Goal: Information Seeking & Learning: Learn about a topic

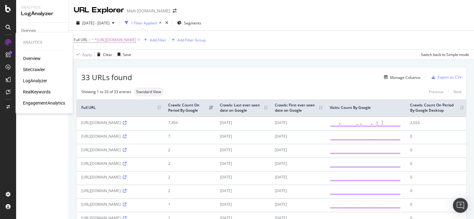
click at [36, 78] on div "LogAnalyzer" at bounding box center [35, 81] width 24 height 6
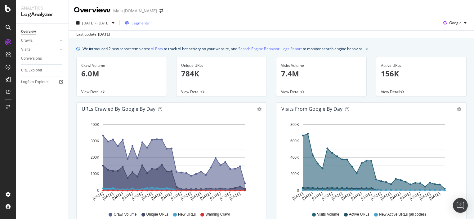
click at [149, 22] on span "Segments" at bounding box center [139, 22] width 17 height 5
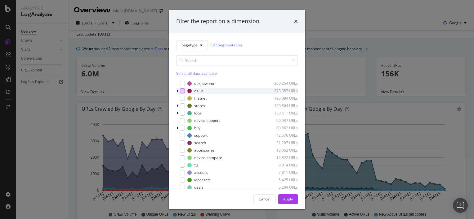
click at [182, 91] on div "modal" at bounding box center [182, 91] width 5 height 5
click at [288, 198] on div "Apply" at bounding box center [288, 199] width 10 height 5
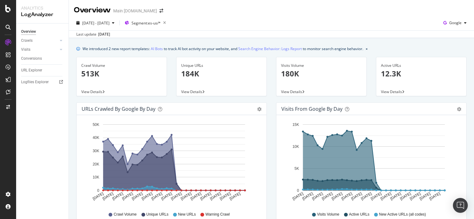
click at [89, 77] on p "513K" at bounding box center [121, 74] width 81 height 11
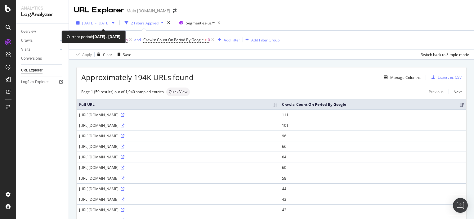
click at [113, 26] on div "2025 Jul. 30th - Aug. 28th" at bounding box center [95, 22] width 43 height 9
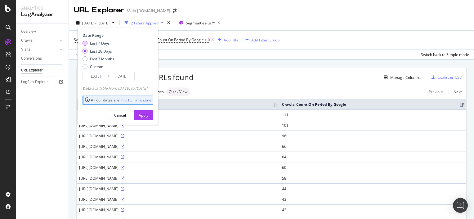
click at [108, 44] on div "Last 7 Days" at bounding box center [100, 43] width 20 height 5
type input "2025/08/22"
click at [148, 117] on div "Apply" at bounding box center [144, 115] width 10 height 5
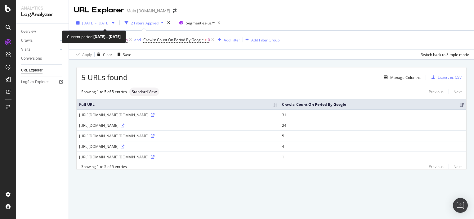
click at [112, 26] on div "2025 Aug. 22nd - Aug. 28th" at bounding box center [95, 22] width 43 height 9
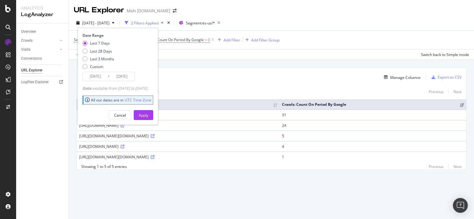
click at [233, 79] on div "Manage Columns" at bounding box center [274, 77] width 293 height 7
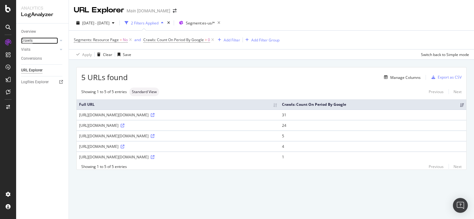
click at [30, 41] on div "Crawls" at bounding box center [26, 41] width 11 height 7
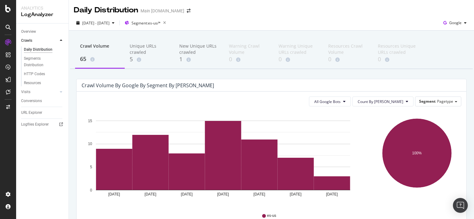
click at [85, 60] on div "65" at bounding box center [100, 59] width 40 height 8
click at [331, 183] on rect "A chart." at bounding box center [332, 184] width 36 height 14
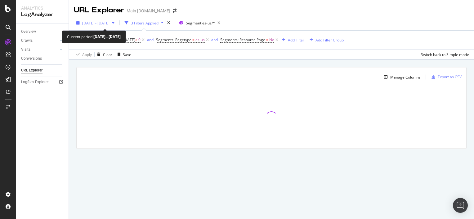
click at [109, 21] on span "2025 Aug. 22nd - Aug. 28th" at bounding box center [95, 22] width 27 height 5
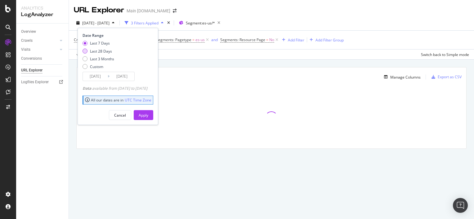
click at [104, 51] on div "Last 28 Days" at bounding box center [101, 51] width 22 height 5
type input "2025/08/01"
click at [148, 113] on div "Apply" at bounding box center [144, 115] width 10 height 5
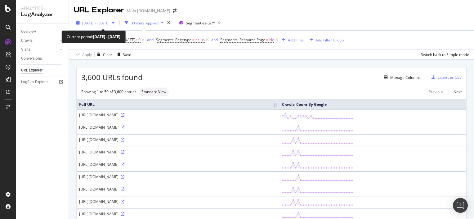
click at [95, 27] on div "2025 Aug. 1st - Aug. 28th" at bounding box center [95, 22] width 43 height 9
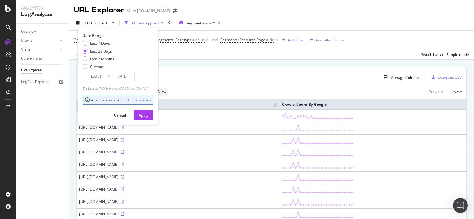
click at [229, 68] on div "3,600 URLs found Manage Columns Export as CSV" at bounding box center [271, 75] width 389 height 15
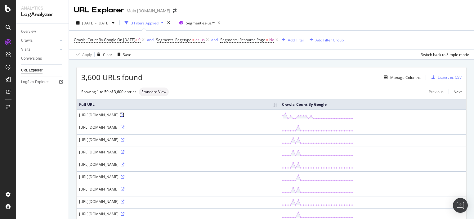
click at [124, 113] on icon at bounding box center [123, 115] width 4 height 4
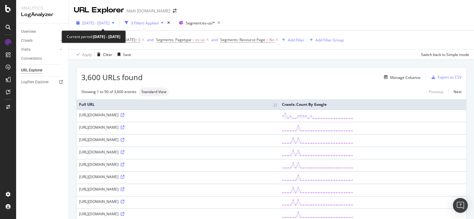
click at [107, 21] on span "2025 Aug. 1st - Aug. 28th" at bounding box center [95, 22] width 27 height 5
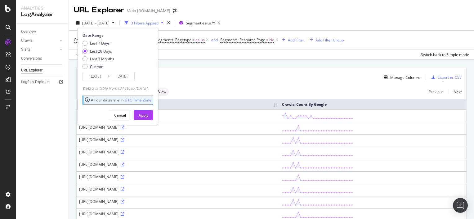
click at [94, 70] on div "Last 7 Days Last 28 Days Last 3 Months Custom" at bounding box center [98, 56] width 32 height 31
click at [94, 69] on div "Custom" at bounding box center [96, 66] width 13 height 5
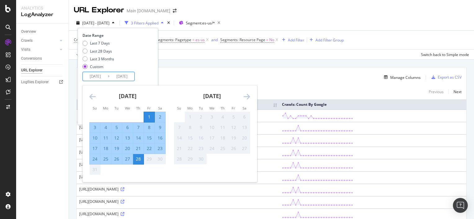
click at [97, 78] on input "2025/08/01" at bounding box center [95, 76] width 25 height 9
click at [137, 148] on div "21" at bounding box center [138, 149] width 11 height 6
type input "2025/08/21"
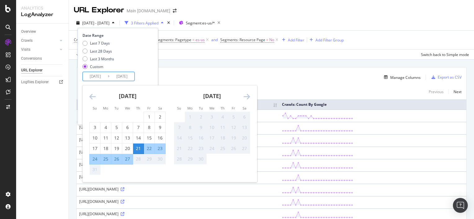
click at [138, 158] on div "28" at bounding box center [138, 159] width 11 height 6
click at [95, 79] on input "2025/08/21" at bounding box center [95, 76] width 25 height 9
click at [152, 67] on div "Last 7 Days Last 28 Days Last 3 Months Custom" at bounding box center [116, 56] width 69 height 31
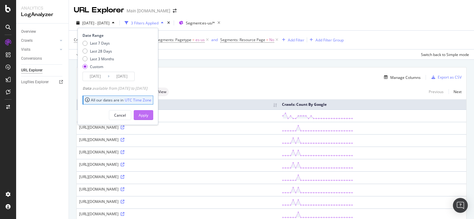
click at [148, 113] on div "Apply" at bounding box center [144, 115] width 10 height 5
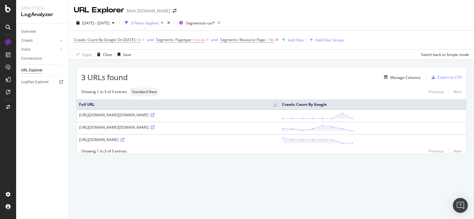
click at [279, 40] on icon at bounding box center [276, 40] width 5 height 6
click at [128, 41] on span "On 2025-08-27" at bounding box center [126, 39] width 18 height 5
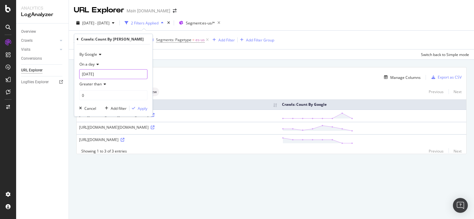
click at [100, 74] on input "2025-08-27" at bounding box center [113, 74] width 68 height 10
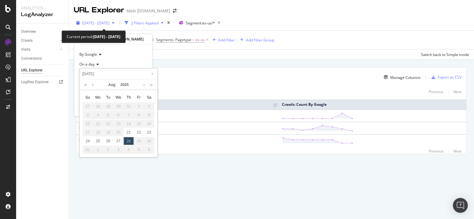
click at [109, 23] on span "2025 Aug. 21st - Aug. 28th" at bounding box center [95, 22] width 27 height 5
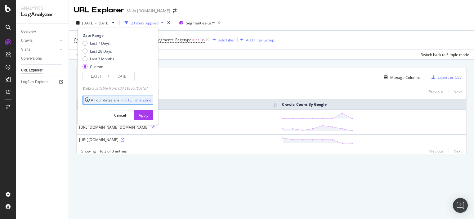
click at [94, 76] on input "2025/08/21" at bounding box center [95, 76] width 25 height 9
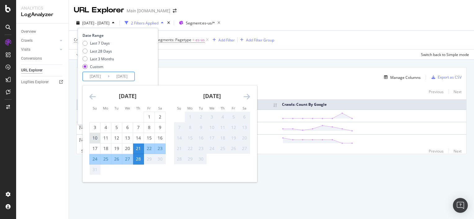
click at [94, 137] on div "10" at bounding box center [95, 138] width 11 height 6
type input "2025/08/10"
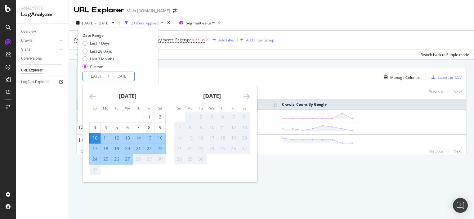
click at [152, 69] on div "Last 7 Days Last 28 Days Last 3 Months Custom" at bounding box center [116, 56] width 69 height 31
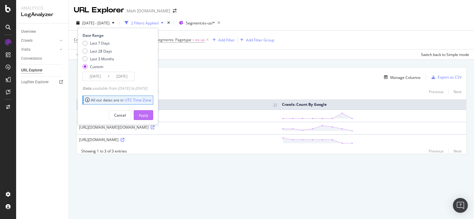
click at [153, 113] on button "Apply" at bounding box center [144, 115] width 20 height 10
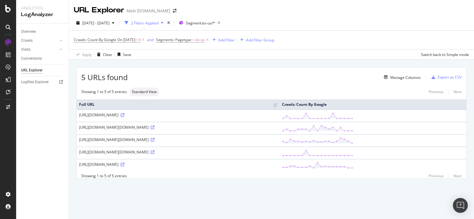
click at [189, 43] on span "Segments: Pagetype = es-us" at bounding box center [183, 40] width 54 height 9
click at [146, 42] on icon at bounding box center [142, 40] width 5 height 6
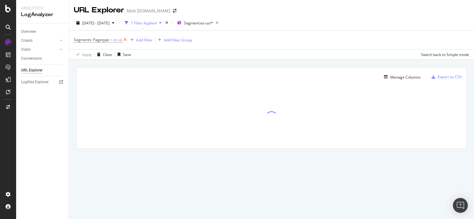
click at [125, 42] on icon at bounding box center [124, 40] width 5 height 6
click at [130, 39] on div "Add Filter Group" at bounding box center [124, 39] width 28 height 5
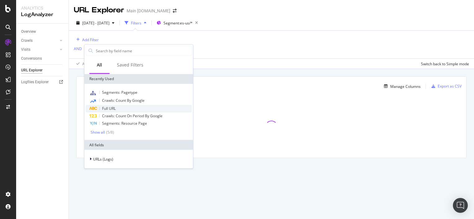
click at [115, 109] on span "Full URL" at bounding box center [109, 108] width 14 height 5
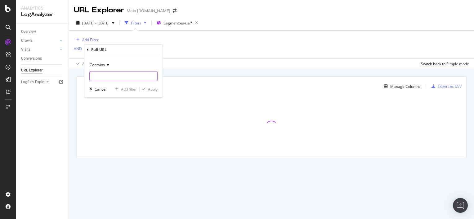
click at [109, 76] on input "text" at bounding box center [124, 76] width 68 height 10
paste input "/es-us/"
type input "/es-us/"
click at [157, 91] on div "Apply" at bounding box center [153, 89] width 10 height 5
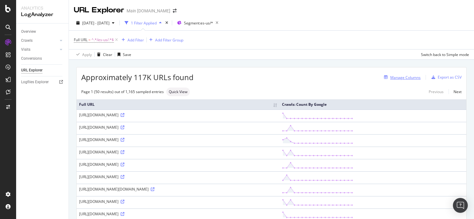
click at [402, 81] on div "Manage Columns" at bounding box center [400, 77] width 39 height 7
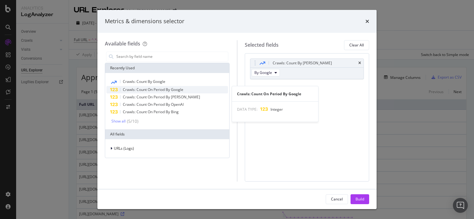
click at [197, 91] on div "Crawls: Count On Period By Google" at bounding box center [167, 89] width 122 height 7
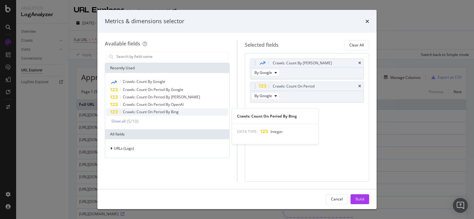
click at [185, 115] on div "Crawls: Count On Period By Bing" at bounding box center [167, 111] width 122 height 7
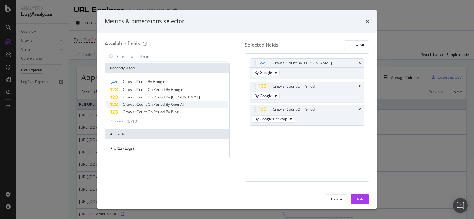
click at [181, 106] on span "Crawls: Count On Period By OpenAI" at bounding box center [153, 104] width 61 height 5
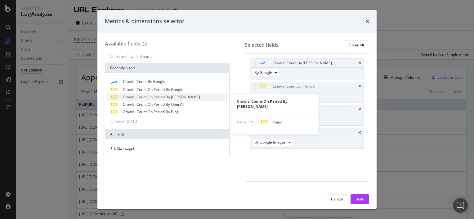
click at [179, 100] on div "Crawls: Count On Period By ClaudeBot" at bounding box center [167, 97] width 122 height 7
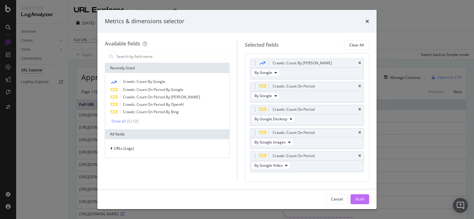
click at [356, 196] on div "Build" at bounding box center [359, 199] width 9 height 9
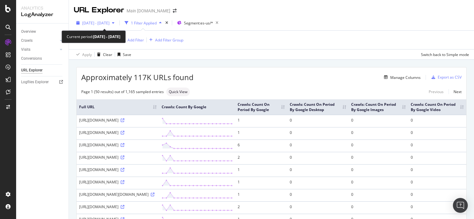
click at [101, 24] on span "2025 Aug. 10th - Aug. 28th" at bounding box center [95, 22] width 27 height 5
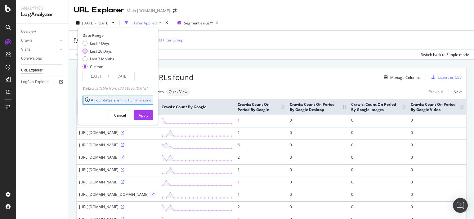
click at [102, 52] on div "Last 28 Days" at bounding box center [101, 51] width 22 height 5
type input "2025/08/01"
click at [148, 116] on div "Apply" at bounding box center [144, 115] width 10 height 5
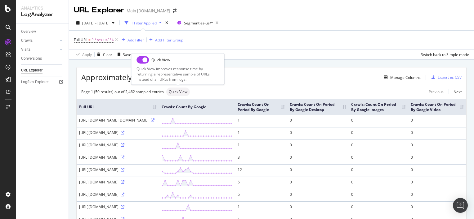
click at [171, 88] on div "Quick View" at bounding box center [178, 92] width 24 height 9
click at [140, 58] on input "checkbox" at bounding box center [142, 59] width 12 height 7
checkbox input "true"
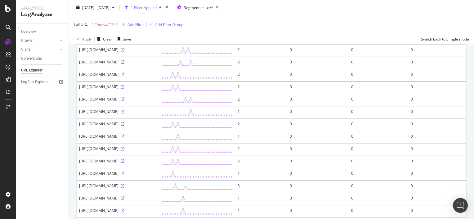
scroll to position [133, 0]
click at [153, 139] on div "https://akastage-www.att.com/es-us/accessories/cases/speck-presidio2-grip-with-…" at bounding box center [117, 135] width 77 height 5
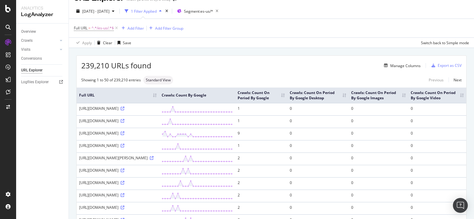
scroll to position [0, 0]
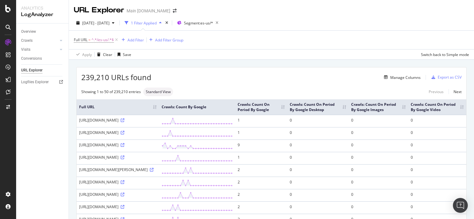
drag, startPoint x: 77, startPoint y: 131, endPoint x: 108, endPoint y: 131, distance: 30.1
click at [108, 127] on td "https://akastage-www.att.com/es-us/?1036077272;amdU7ms02uyDVD7hIidU2t-FgOyHaOyL…" at bounding box center [118, 121] width 82 height 12
copy div "https://akastage"
click at [135, 39] on div "Add Filter" at bounding box center [135, 40] width 16 height 5
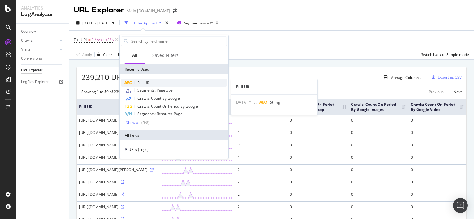
click at [141, 81] on span "Full URL" at bounding box center [144, 82] width 14 height 5
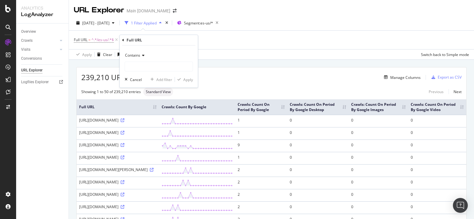
click at [139, 59] on div "Contains" at bounding box center [159, 56] width 68 height 10
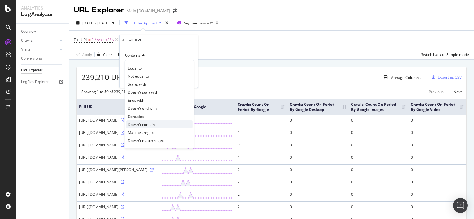
click at [146, 123] on span "Doesn't contain" at bounding box center [141, 124] width 27 height 5
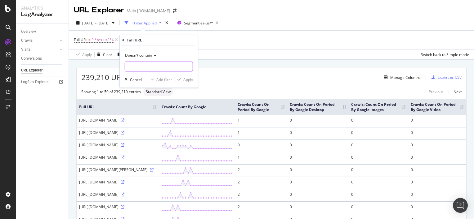
click at [140, 71] on input "text" at bounding box center [159, 67] width 68 height 10
paste input "https://akastage"
drag, startPoint x: 140, startPoint y: 68, endPoint x: 120, endPoint y: 63, distance: 21.1
click at [120, 63] on div "Doesn't contain https://akastage Cancel Add filter Apply" at bounding box center [159, 67] width 78 height 42
type input "akastage"
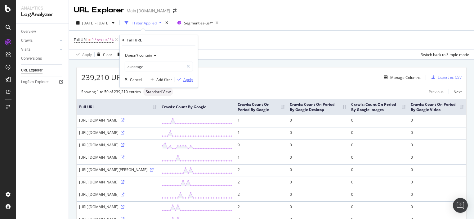
click at [187, 81] on div "Apply" at bounding box center [188, 79] width 10 height 5
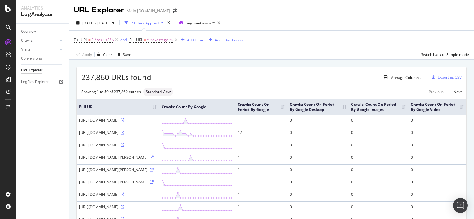
click at [287, 106] on th "Crawls: Count On Period By Google" at bounding box center [261, 107] width 52 height 15
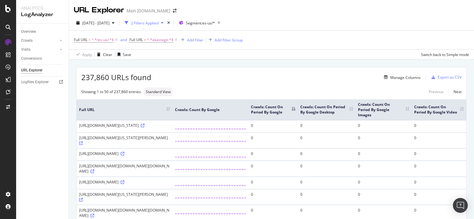
click at [298, 113] on th "Crawls: Count On Period By Google" at bounding box center [272, 110] width 49 height 21
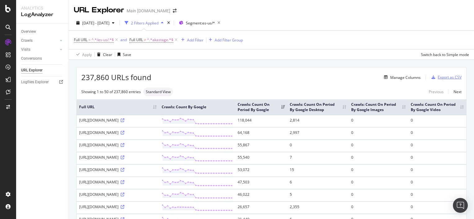
click at [442, 80] on div "Export as CSV" at bounding box center [445, 77] width 33 height 9
click at [447, 79] on div "Export as CSV" at bounding box center [449, 77] width 24 height 5
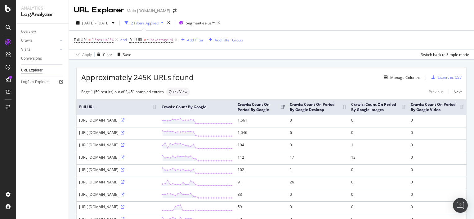
click at [190, 41] on div "Add Filter" at bounding box center [195, 40] width 16 height 5
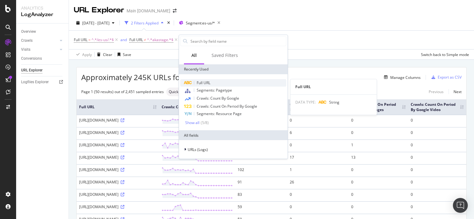
click at [219, 82] on div "Full URL" at bounding box center [233, 82] width 106 height 7
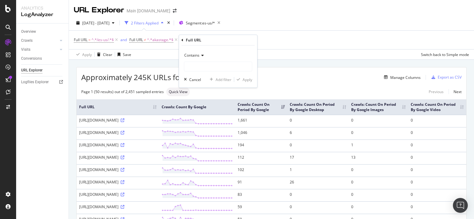
click at [198, 58] on div "Contains" at bounding box center [218, 56] width 68 height 10
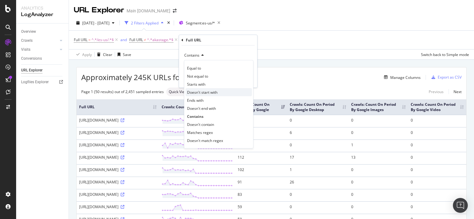
click at [206, 90] on span "Doesn't start with" at bounding box center [202, 92] width 30 height 5
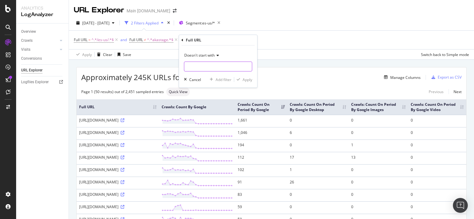
click at [199, 65] on input "text" at bounding box center [218, 67] width 68 height 10
type input ".js"
click at [210, 53] on span "Doesn't start with" at bounding box center [199, 55] width 30 height 5
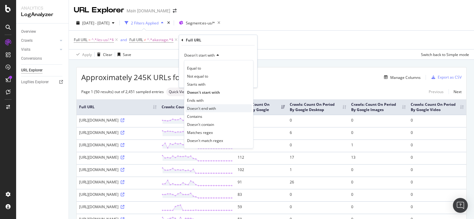
click at [213, 106] on span "Doesn't end with" at bounding box center [201, 108] width 29 height 5
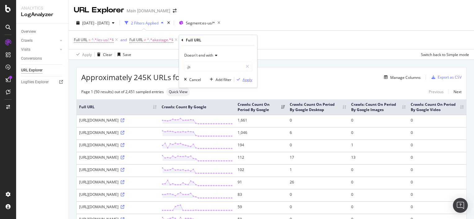
click at [250, 79] on div "Apply" at bounding box center [247, 79] width 10 height 5
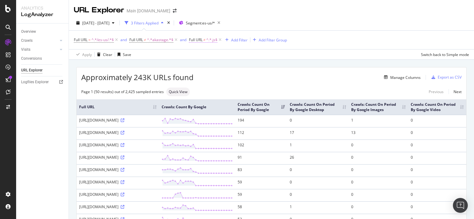
click at [195, 41] on span "Full URL" at bounding box center [196, 39] width 14 height 5
click at [313, 46] on div "Full URL = ^.*/es-us/.*$ and Full URL ≠ ^.*akastage.*$ and Full URL ≠ ^.*.js$ A…" at bounding box center [271, 40] width 395 height 19
click at [240, 41] on div "Add Filter" at bounding box center [239, 40] width 16 height 5
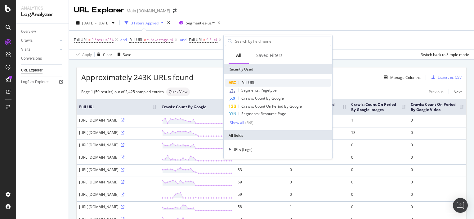
click at [248, 82] on span "Full URL" at bounding box center [248, 82] width 14 height 5
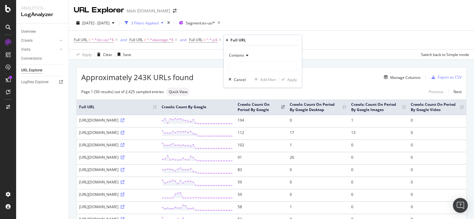
click at [242, 56] on span "Contains" at bounding box center [236, 55] width 15 height 5
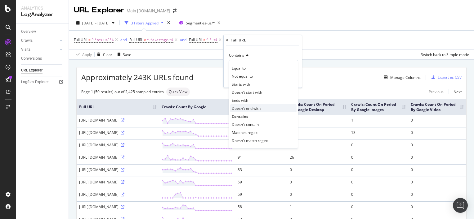
click at [244, 107] on span "Doesn't end with" at bounding box center [246, 108] width 29 height 5
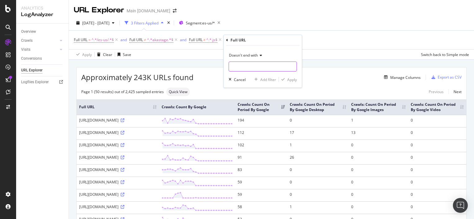
click at [250, 63] on input "text" at bounding box center [263, 67] width 68 height 10
type input ".svg"
click at [289, 82] on div "Apply" at bounding box center [292, 79] width 10 height 5
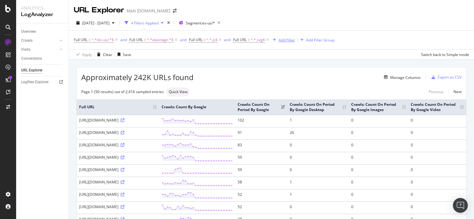
click at [286, 42] on div "Add Filter" at bounding box center [286, 40] width 16 height 5
click at [269, 14] on div "URL Explorer Main att.com" at bounding box center [271, 7] width 405 height 15
click at [286, 42] on div "Add Filter" at bounding box center [286, 40] width 16 height 5
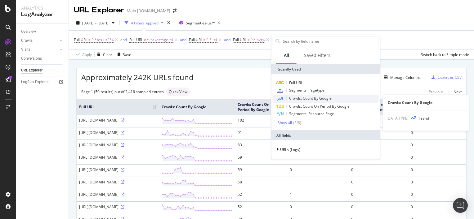
click at [291, 96] on span "Crawls: Count By Google" at bounding box center [310, 98] width 42 height 5
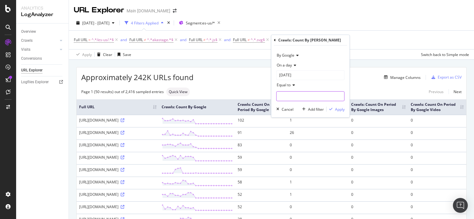
click at [294, 95] on input "number" at bounding box center [310, 96] width 68 height 10
click at [289, 83] on span "Equal to" at bounding box center [283, 84] width 14 height 5
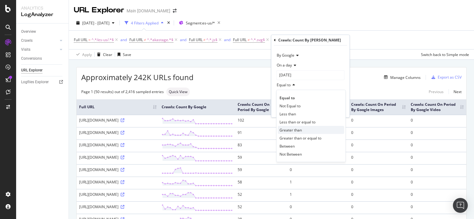
click at [296, 129] on span "Greater than" at bounding box center [290, 130] width 22 height 5
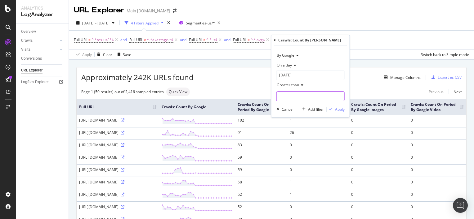
click at [281, 95] on input "number" at bounding box center [310, 96] width 68 height 10
type input "1"
click at [309, 76] on input "2025-08-01" at bounding box center [310, 75] width 68 height 10
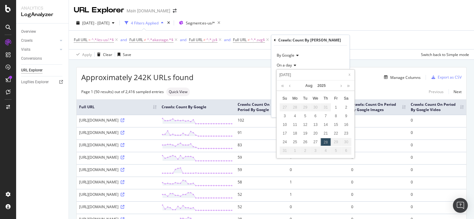
click at [314, 64] on div "On a day" at bounding box center [310, 65] width 68 height 10
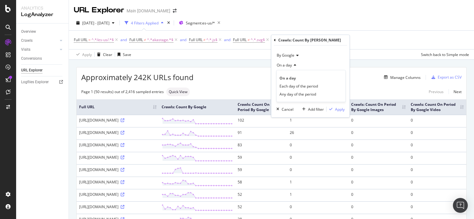
click at [290, 58] on div "By Google" at bounding box center [310, 56] width 68 height 10
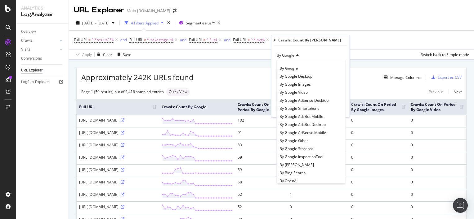
click at [319, 56] on div "By Google" at bounding box center [310, 56] width 68 height 10
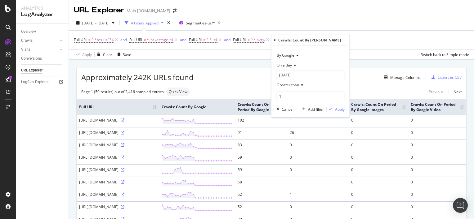
click at [274, 36] on div "Crawls: Count By Day" at bounding box center [310, 40] width 73 height 11
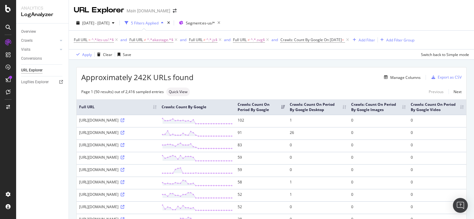
click at [358, 51] on div "Apply Clear Save Switch back to Simple mode" at bounding box center [271, 54] width 405 height 10
click at [437, 76] on div "Export as CSV" at bounding box center [449, 77] width 24 height 5
click at [447, 78] on div "Export as CSV" at bounding box center [449, 77] width 24 height 5
